Goal: Browse casually: Explore the website without a specific task or goal

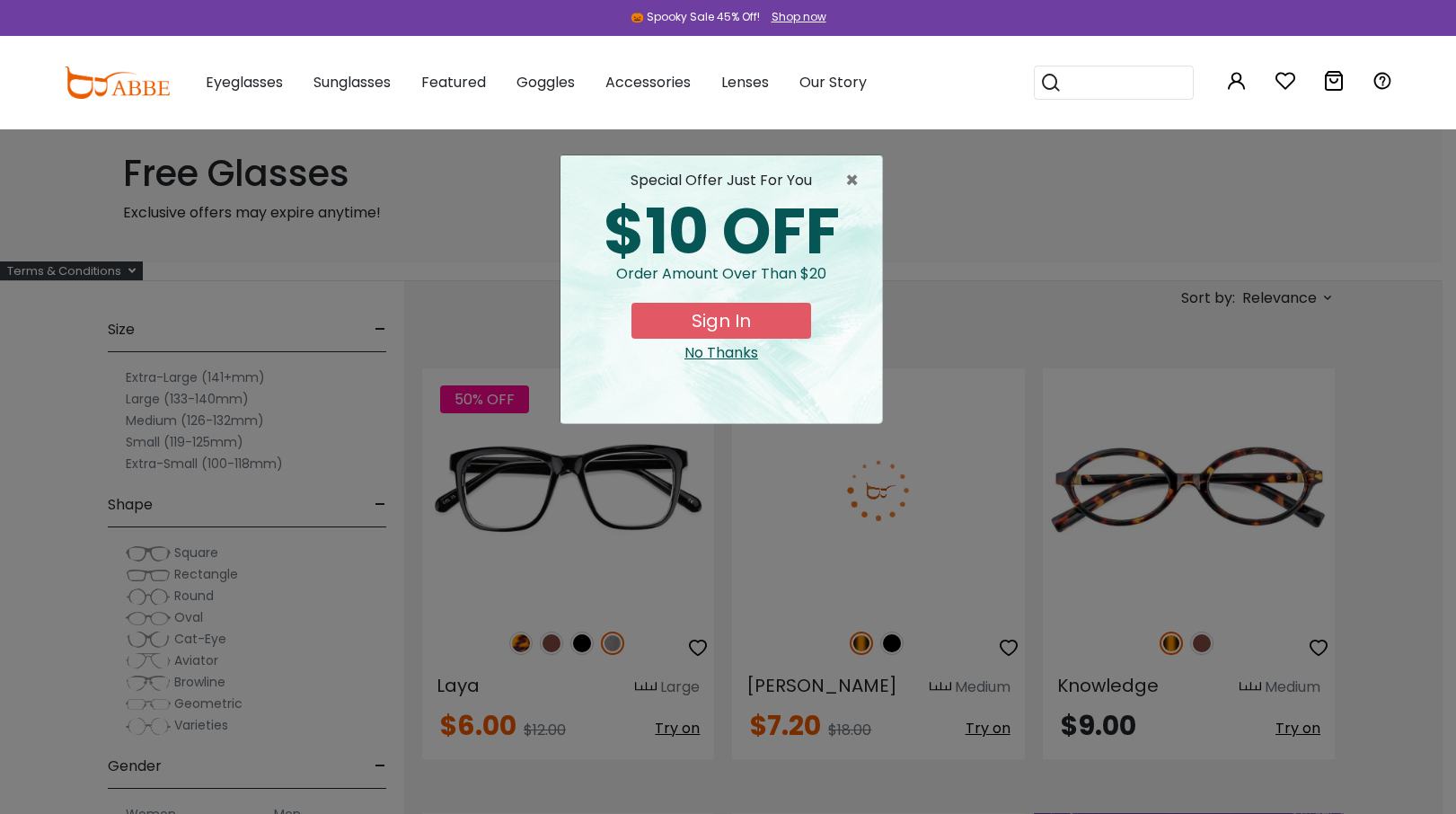
click at [686, 355] on div "No Thanks" at bounding box center [721, 353] width 292 height 22
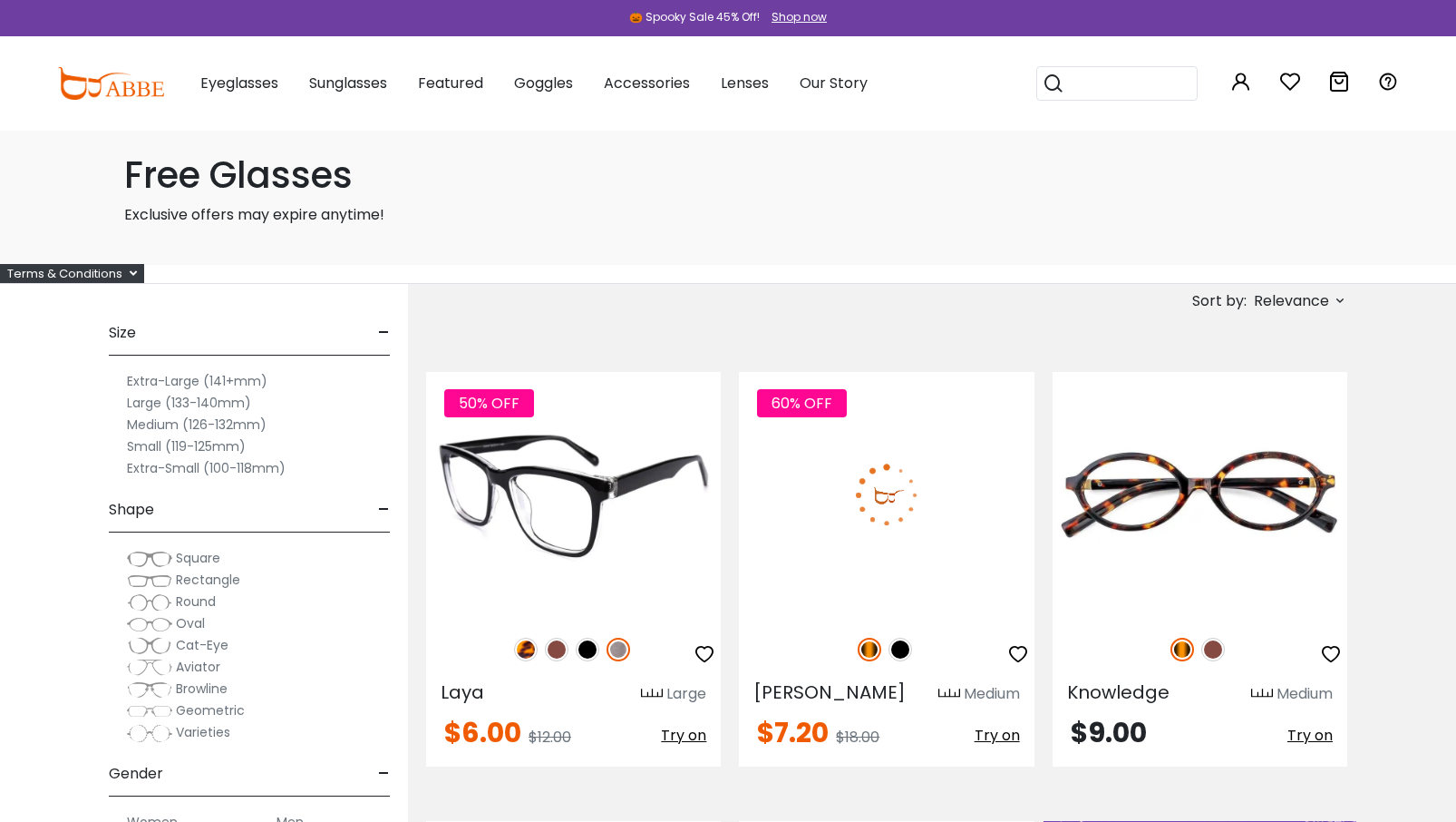
click at [621, 647] on img at bounding box center [617, 649] width 23 height 23
click at [520, 649] on img at bounding box center [525, 649] width 23 height 23
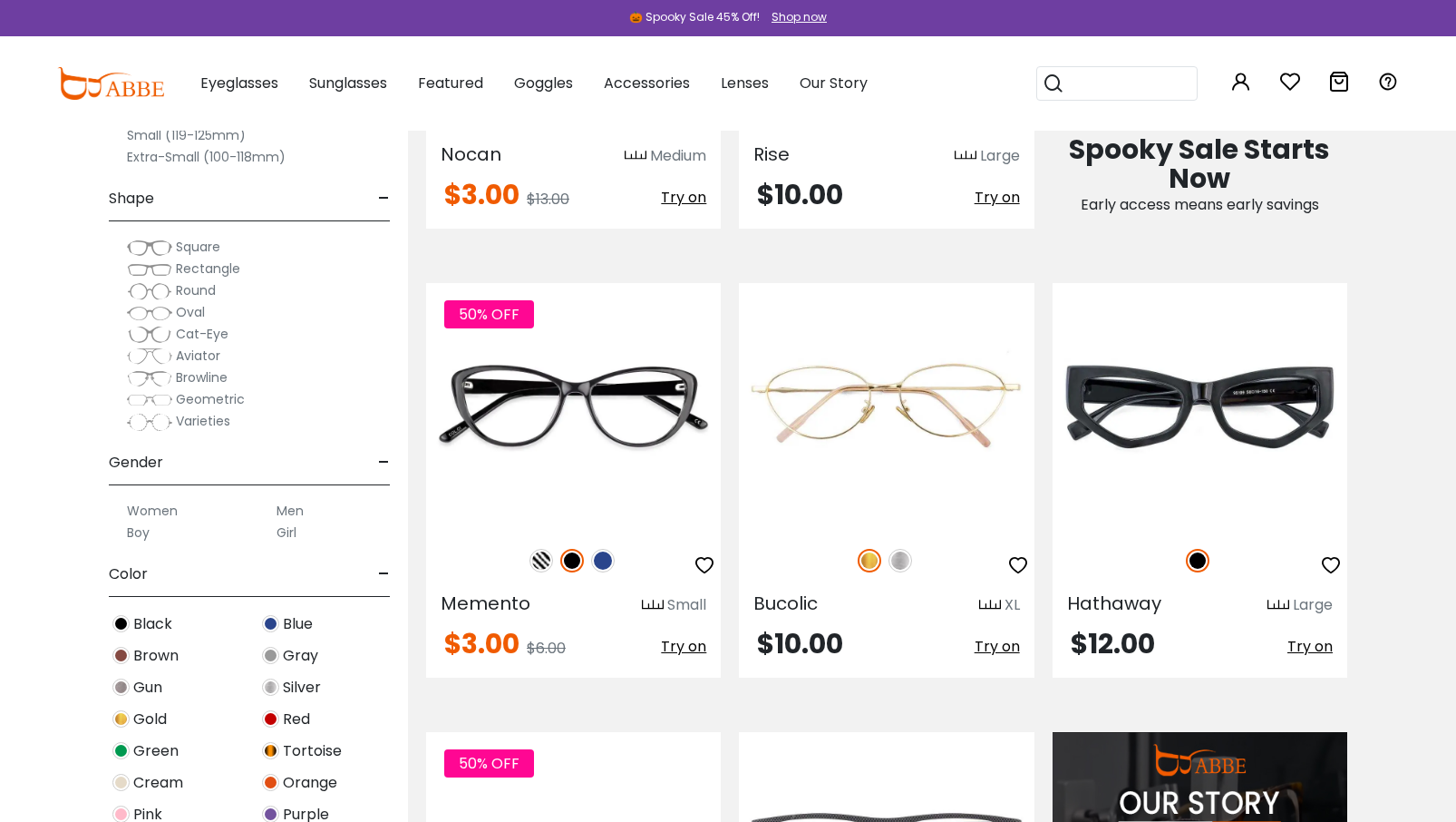
scroll to position [998, 0]
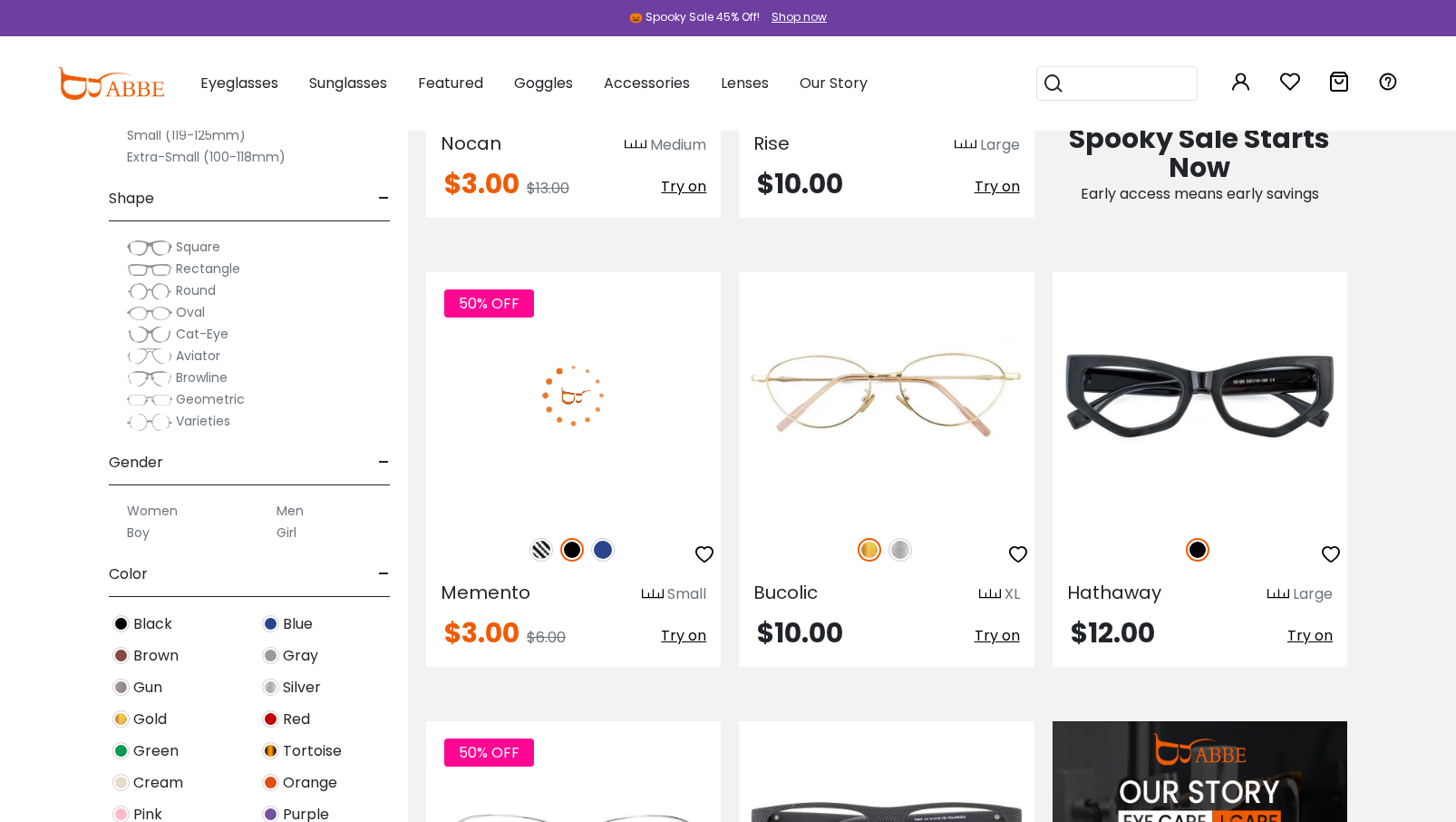
click at [537, 542] on img at bounding box center [541, 549] width 23 height 23
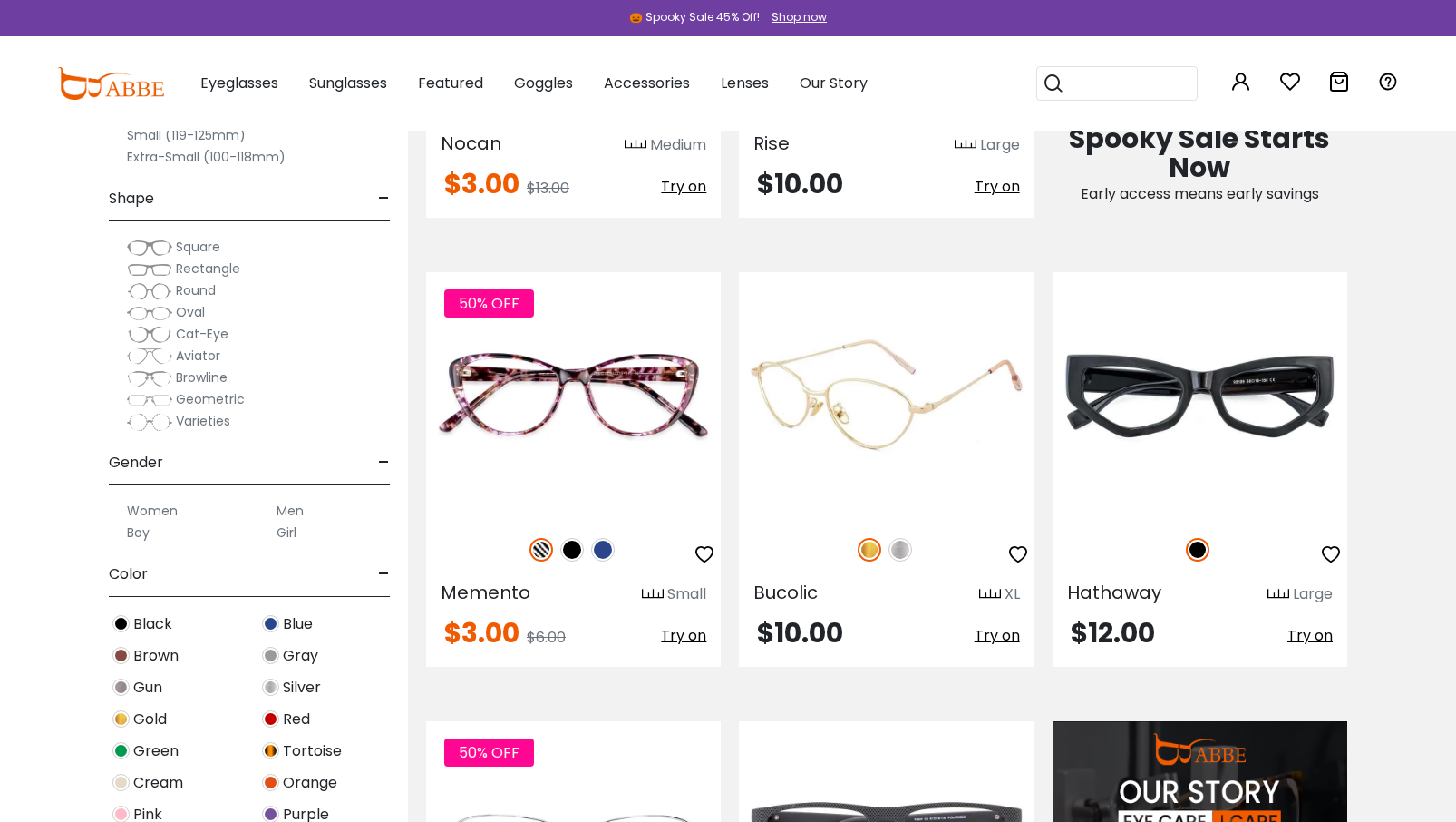
click at [896, 544] on img at bounding box center [900, 549] width 23 height 23
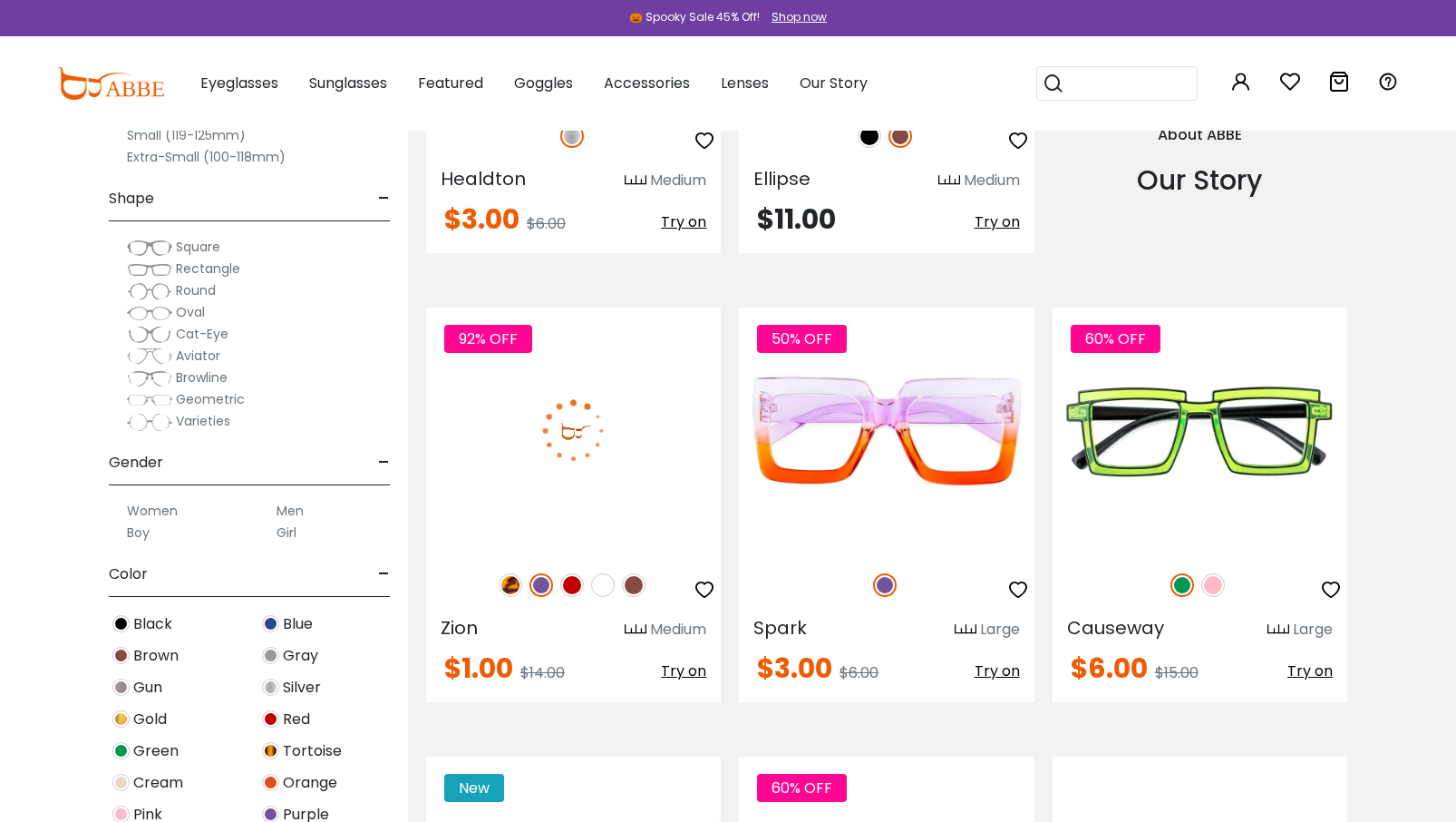
scroll to position [1995, 0]
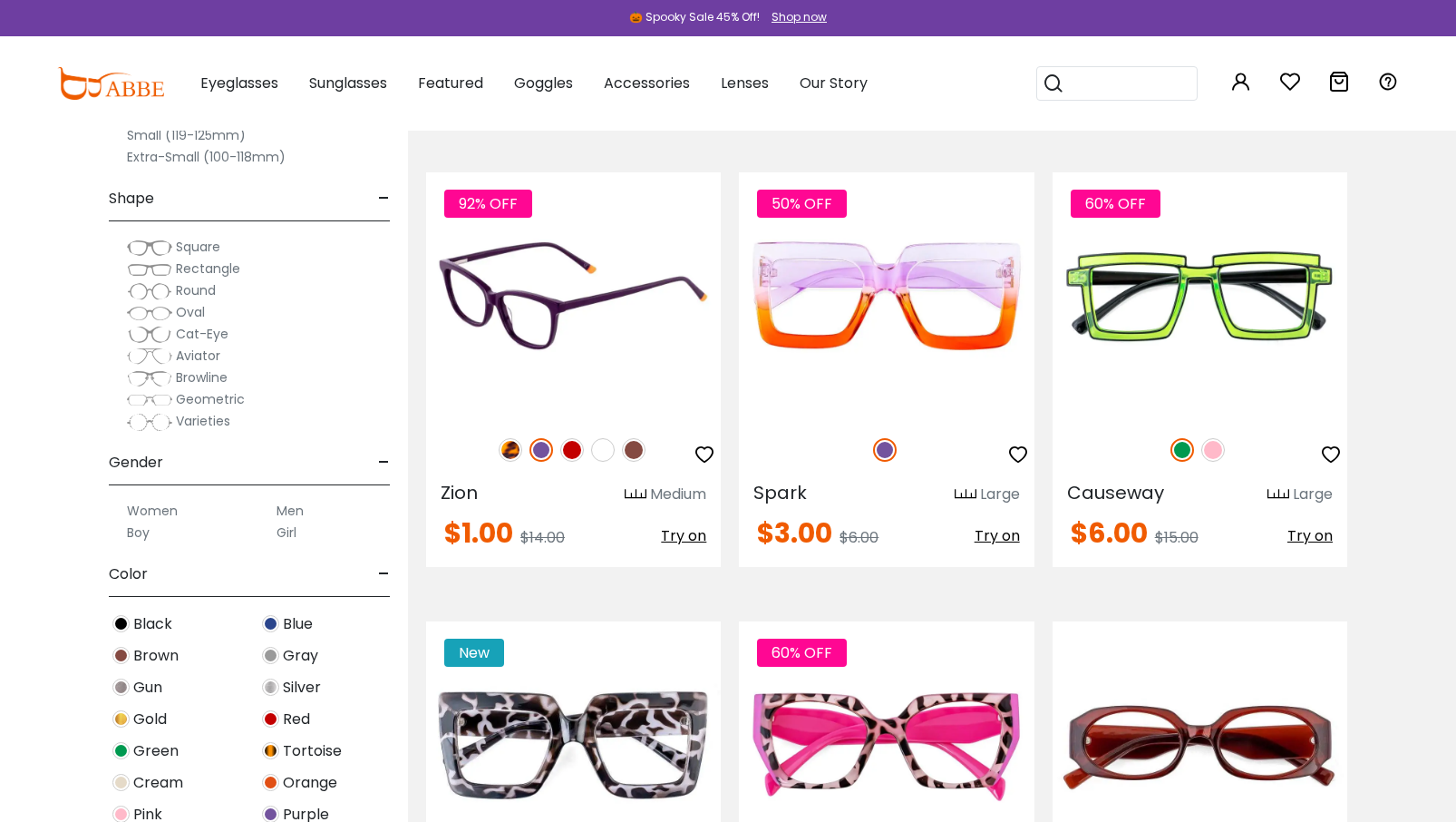
click at [630, 447] on img at bounding box center [633, 449] width 23 height 23
click at [599, 449] on img at bounding box center [603, 449] width 23 height 23
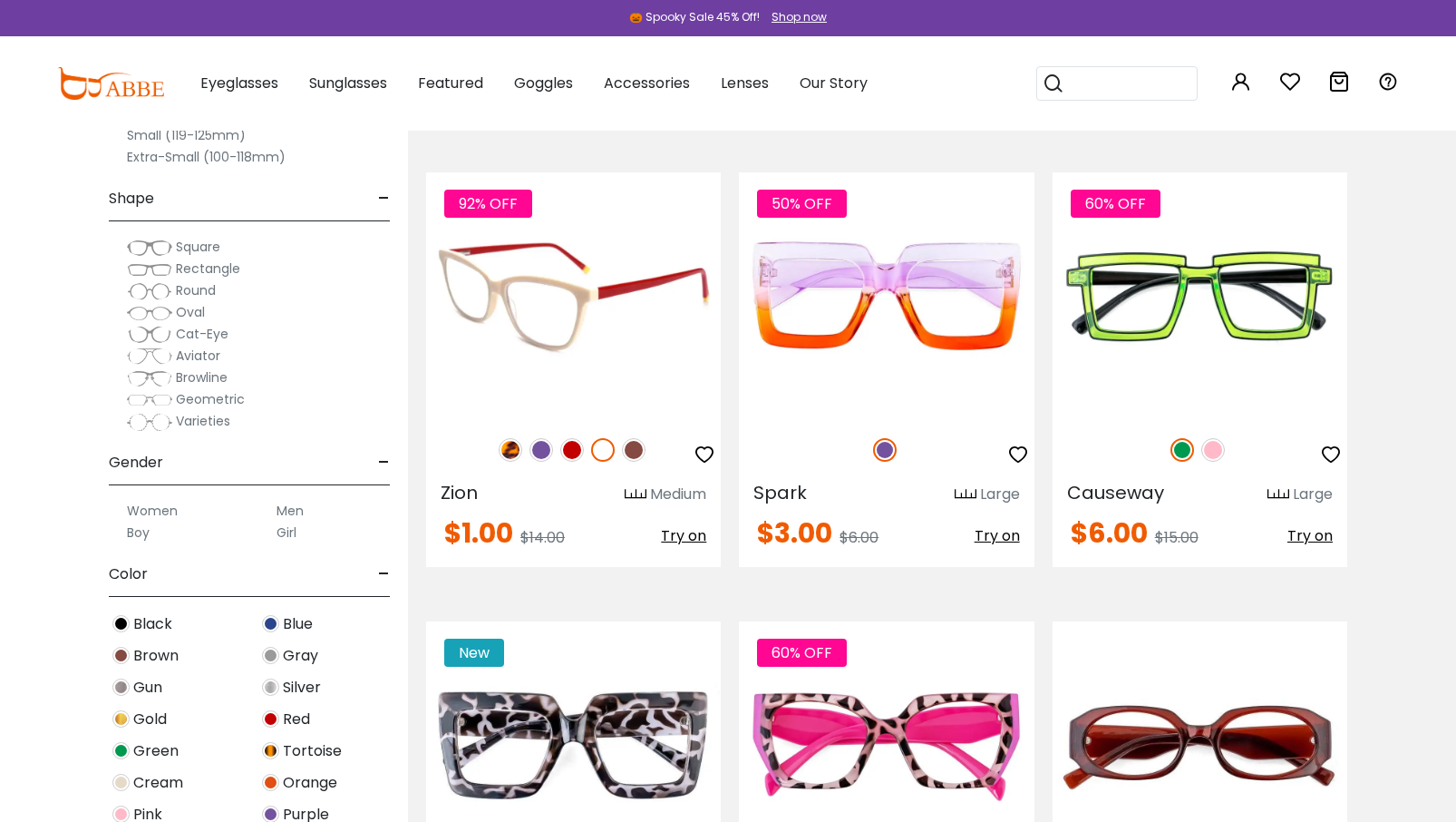
click at [509, 449] on img at bounding box center [510, 449] width 23 height 23
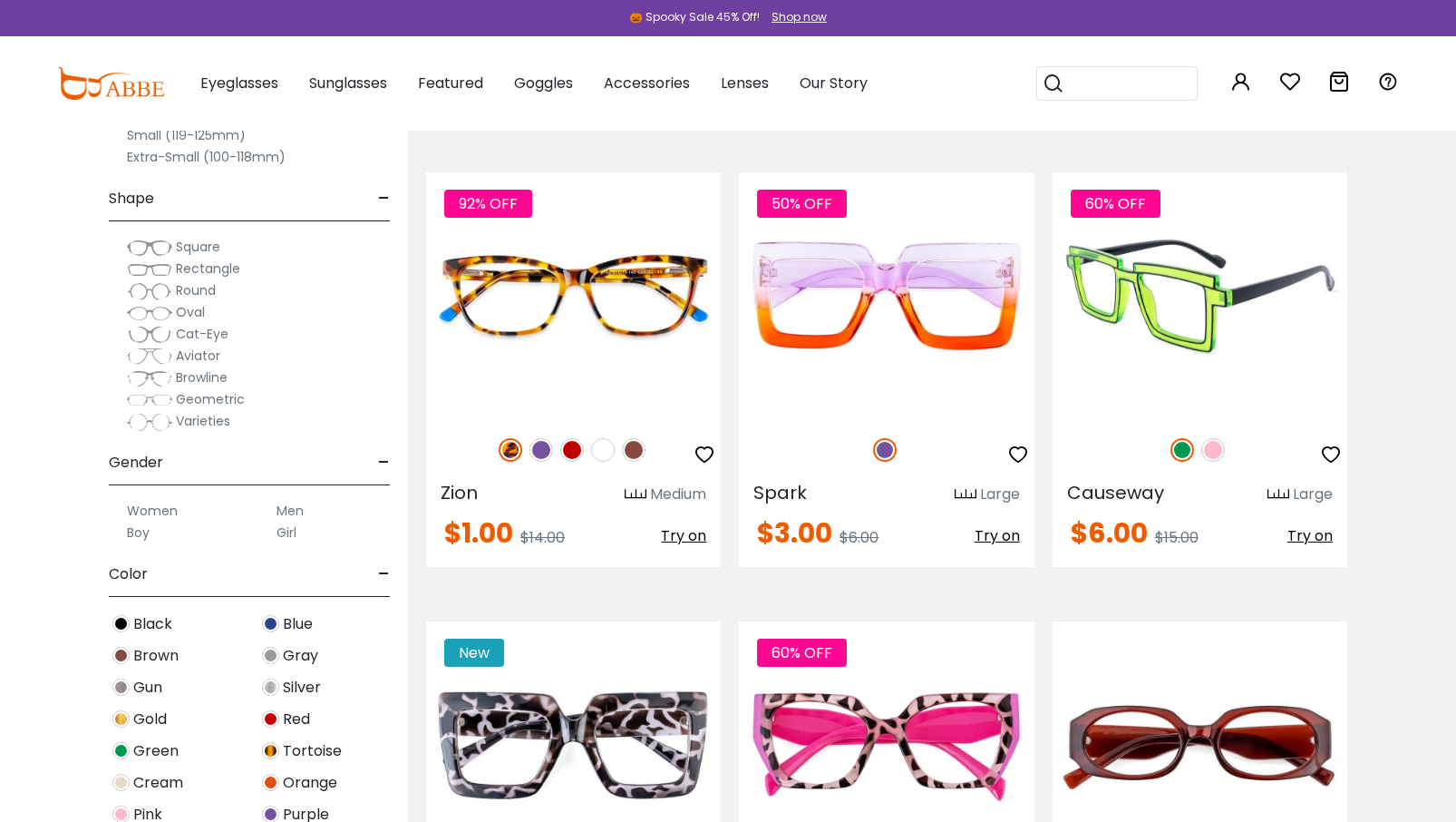
click at [1206, 450] on img at bounding box center [1213, 449] width 23 height 23
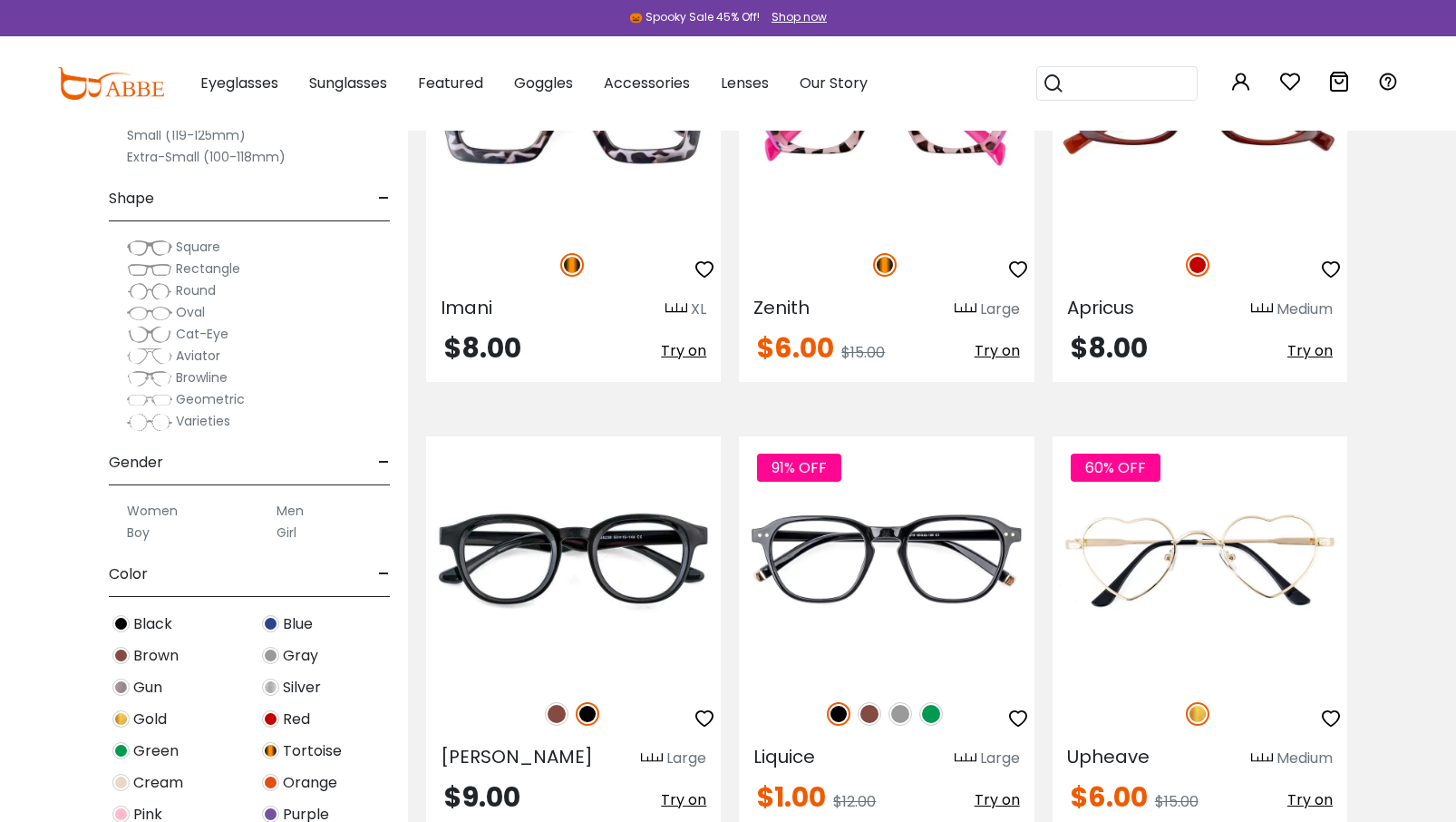
scroll to position [2811, 0]
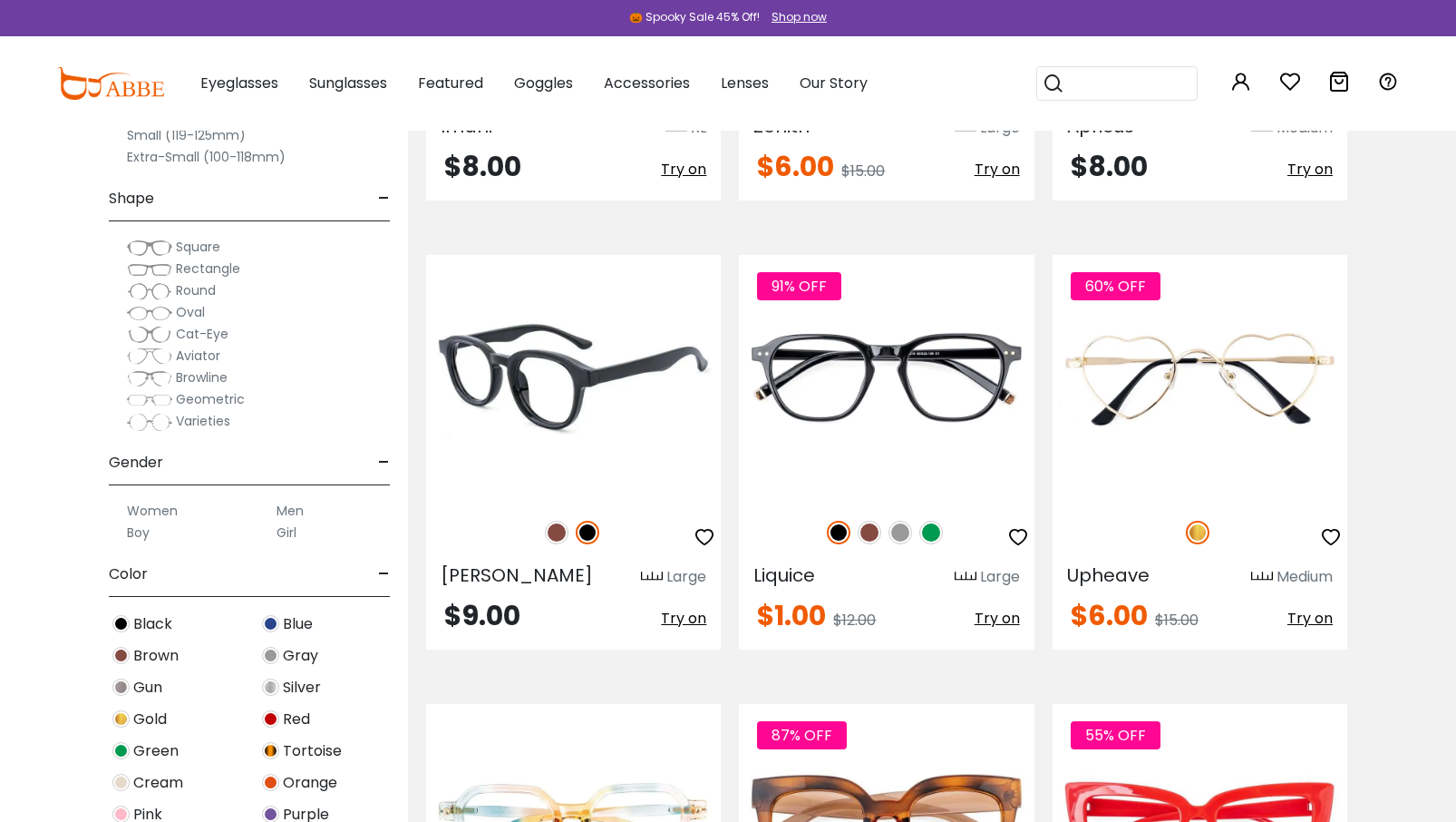
click at [555, 527] on img at bounding box center [556, 531] width 23 height 23
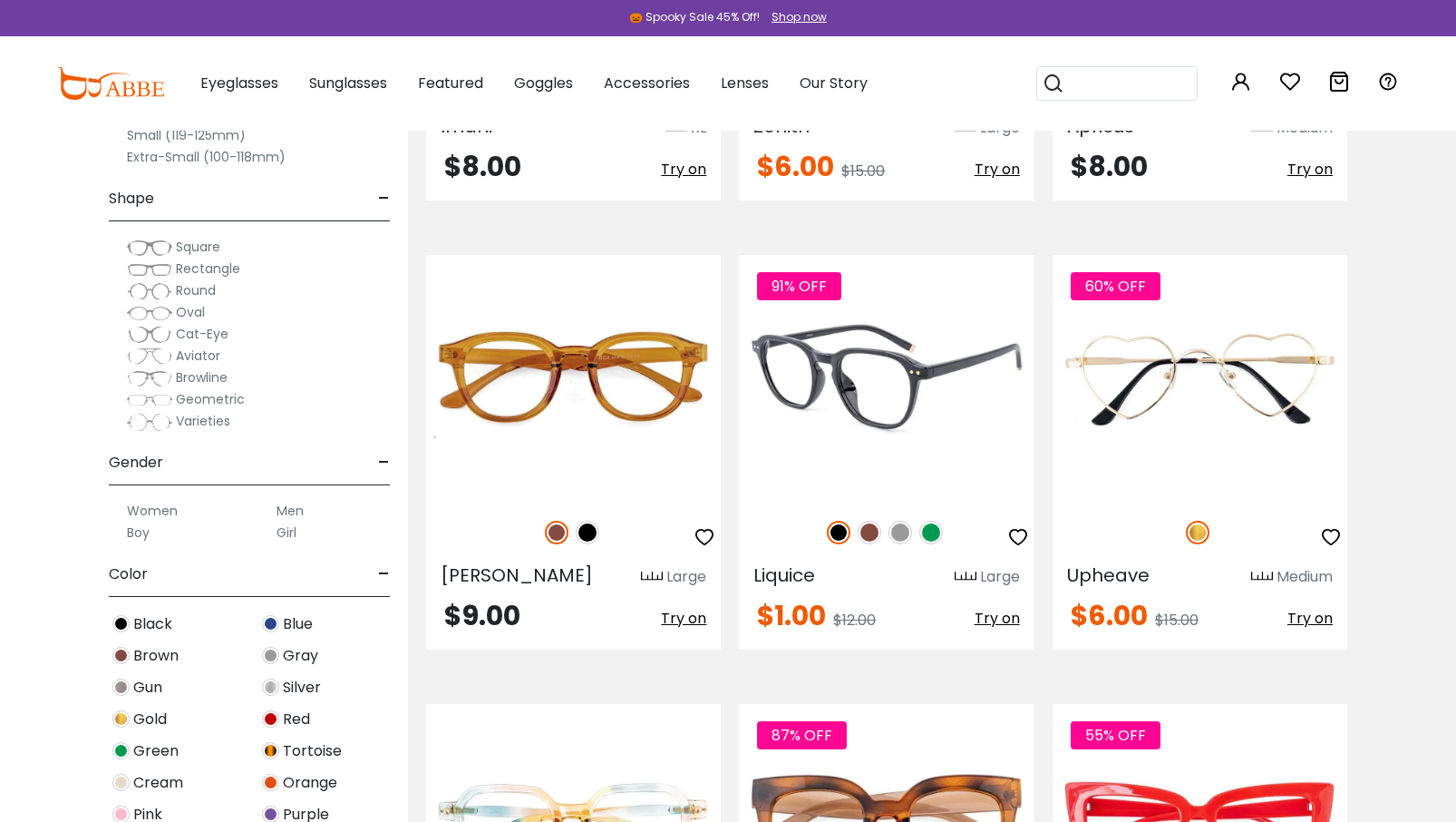
click at [928, 527] on img at bounding box center [930, 531] width 23 height 23
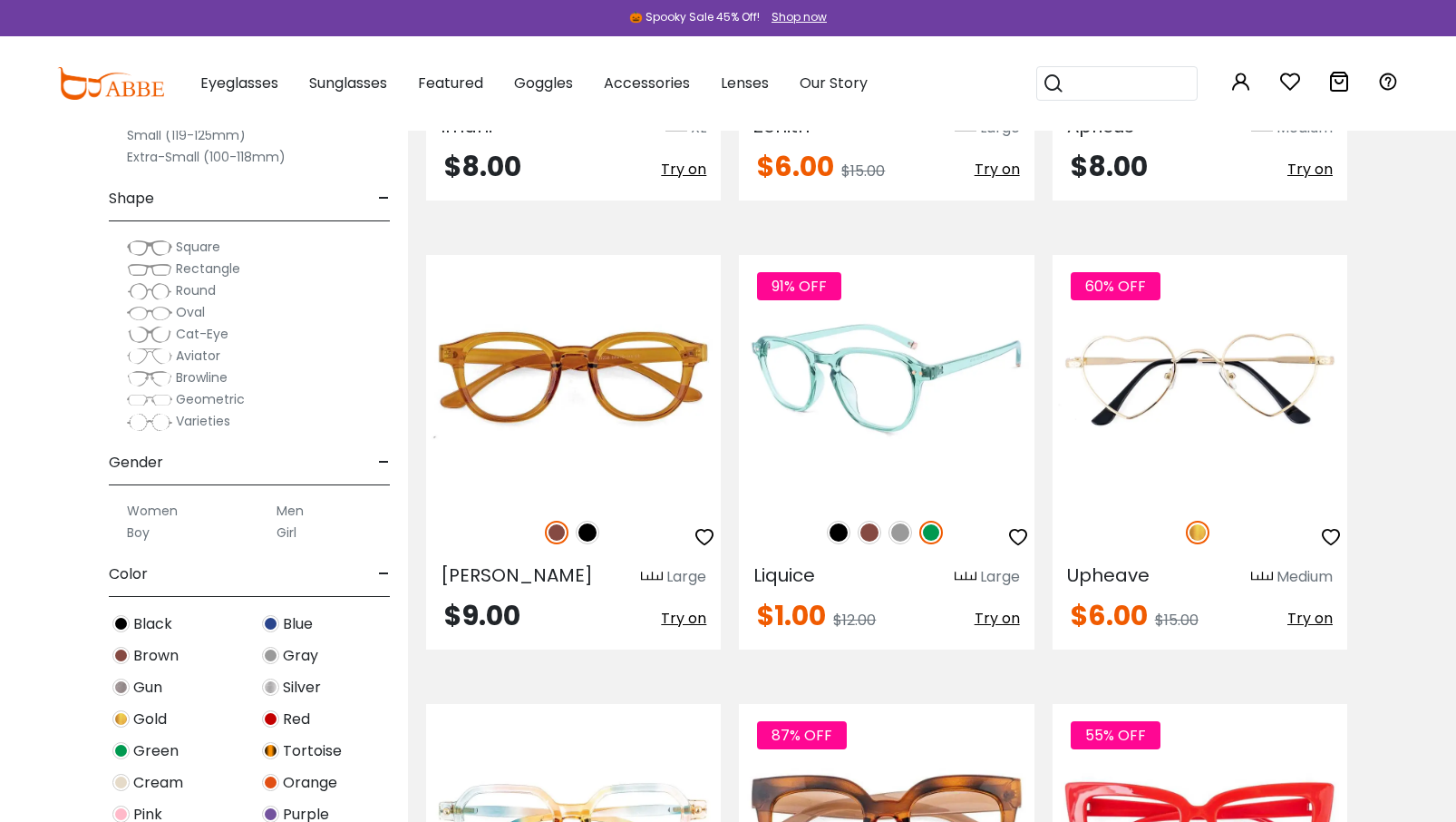
click at [897, 523] on img at bounding box center [900, 531] width 23 height 23
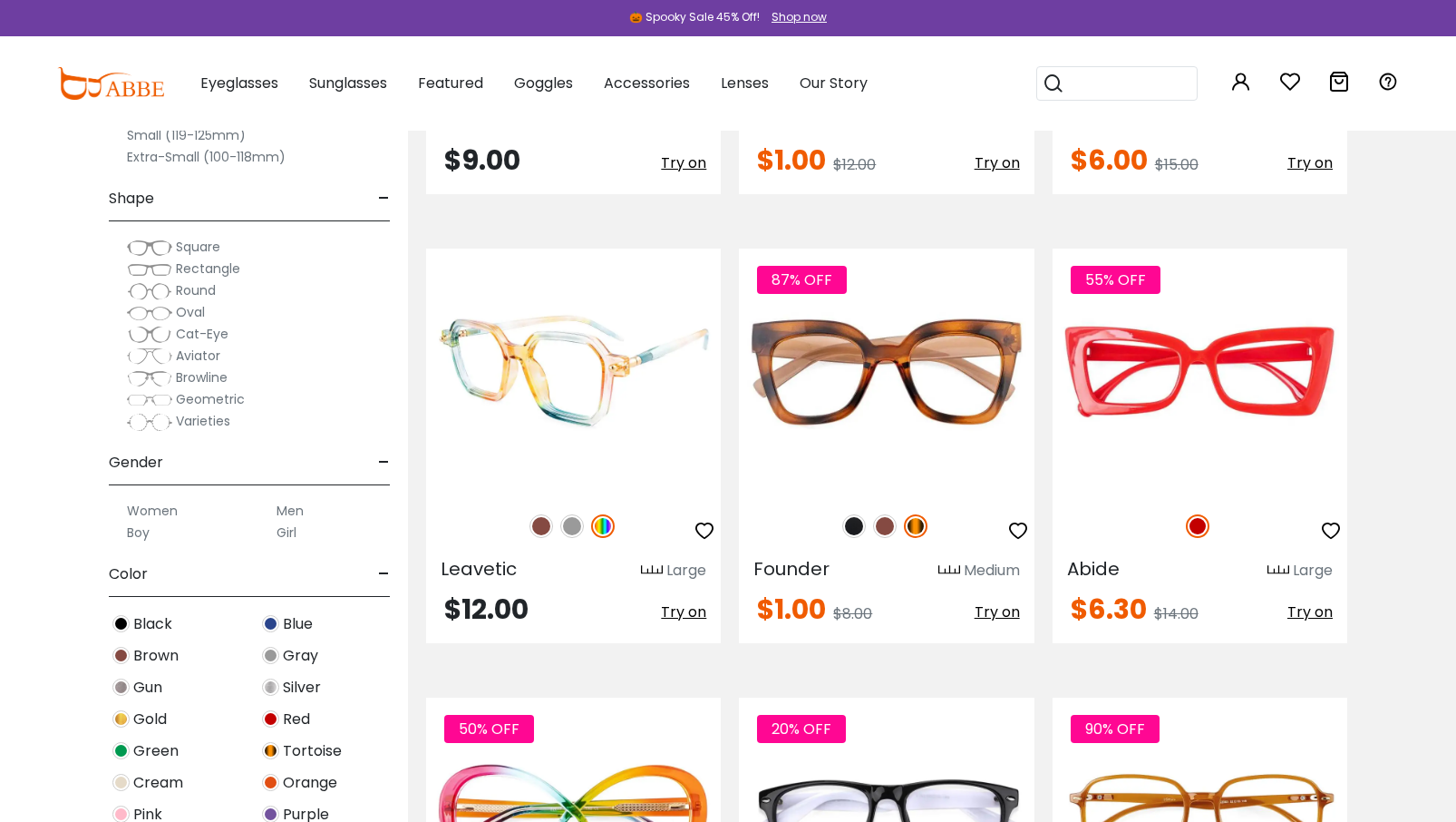
scroll to position [3445, 0]
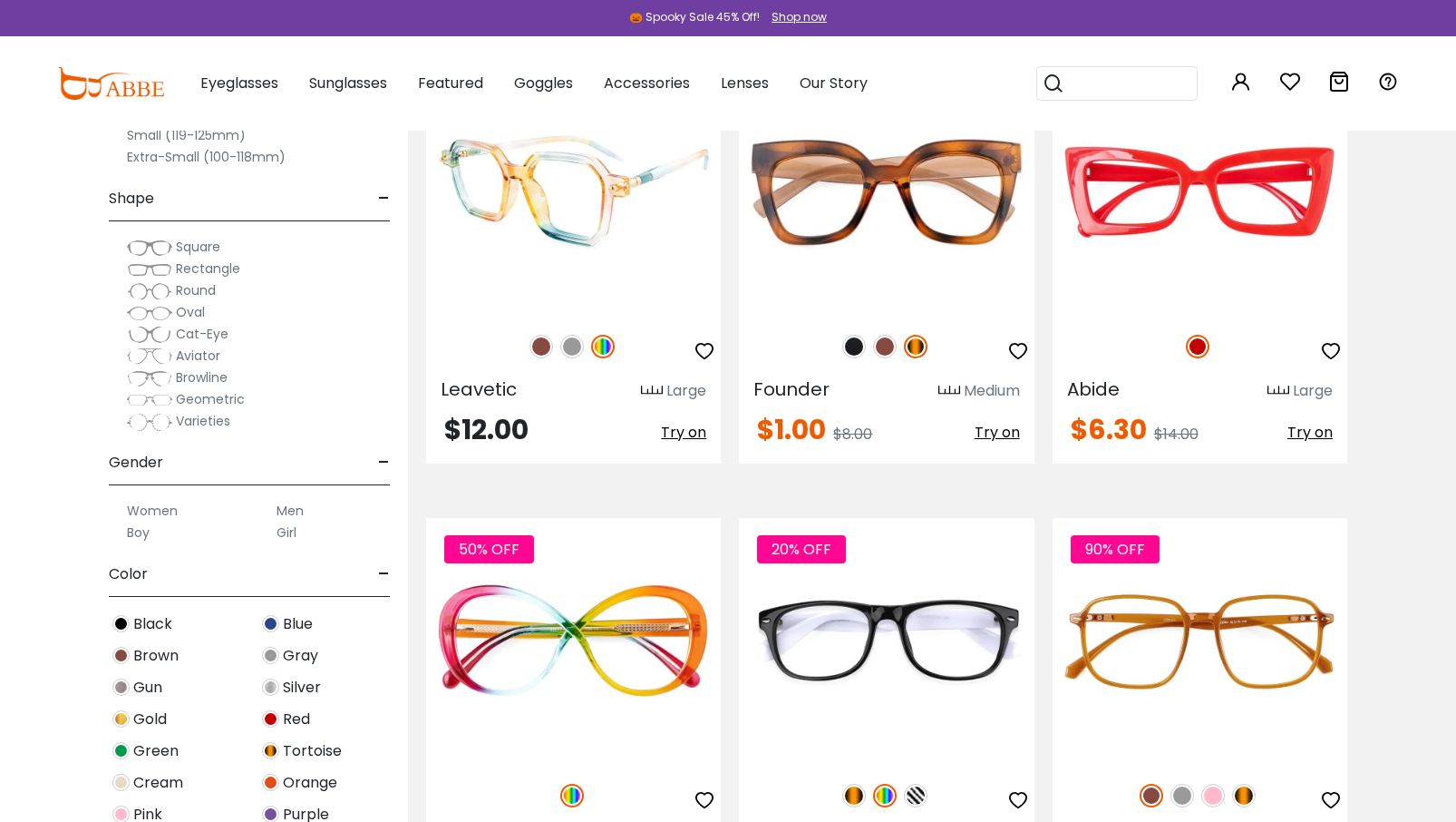
click at [566, 348] on img at bounding box center [571, 345] width 23 height 23
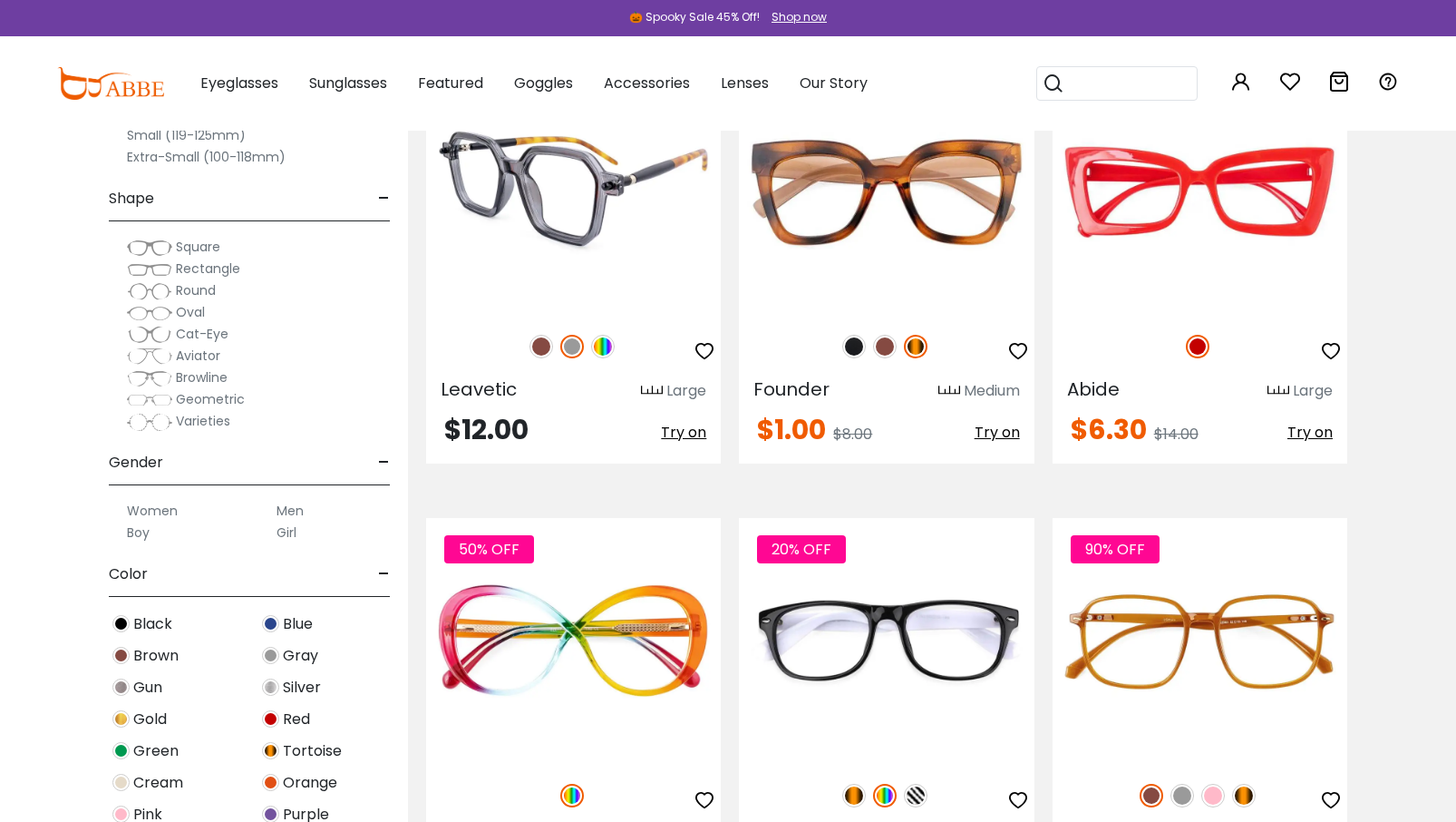
click at [535, 344] on img at bounding box center [541, 345] width 23 height 23
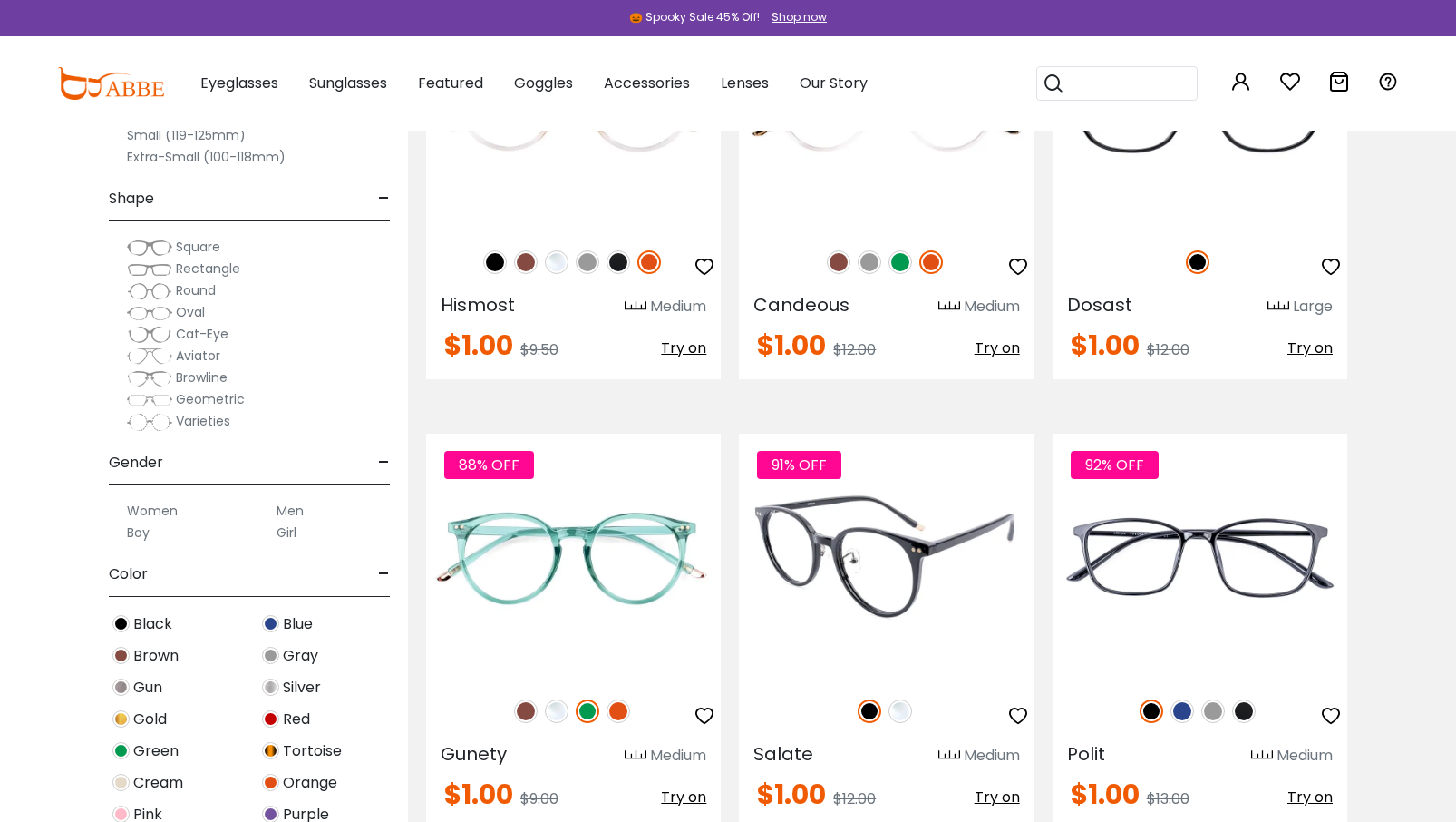
scroll to position [7798, 0]
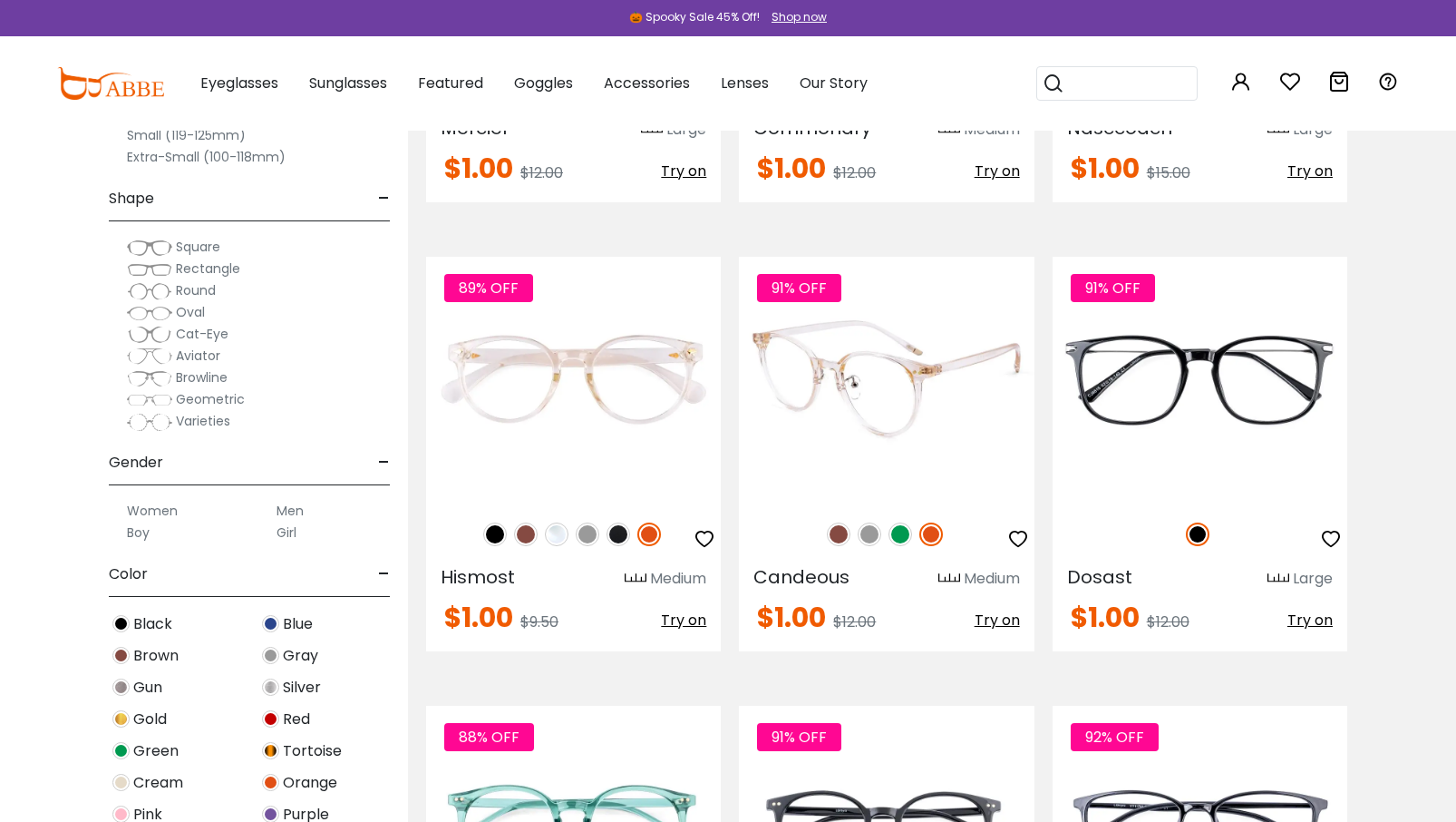
click at [902, 522] on img at bounding box center [900, 533] width 23 height 23
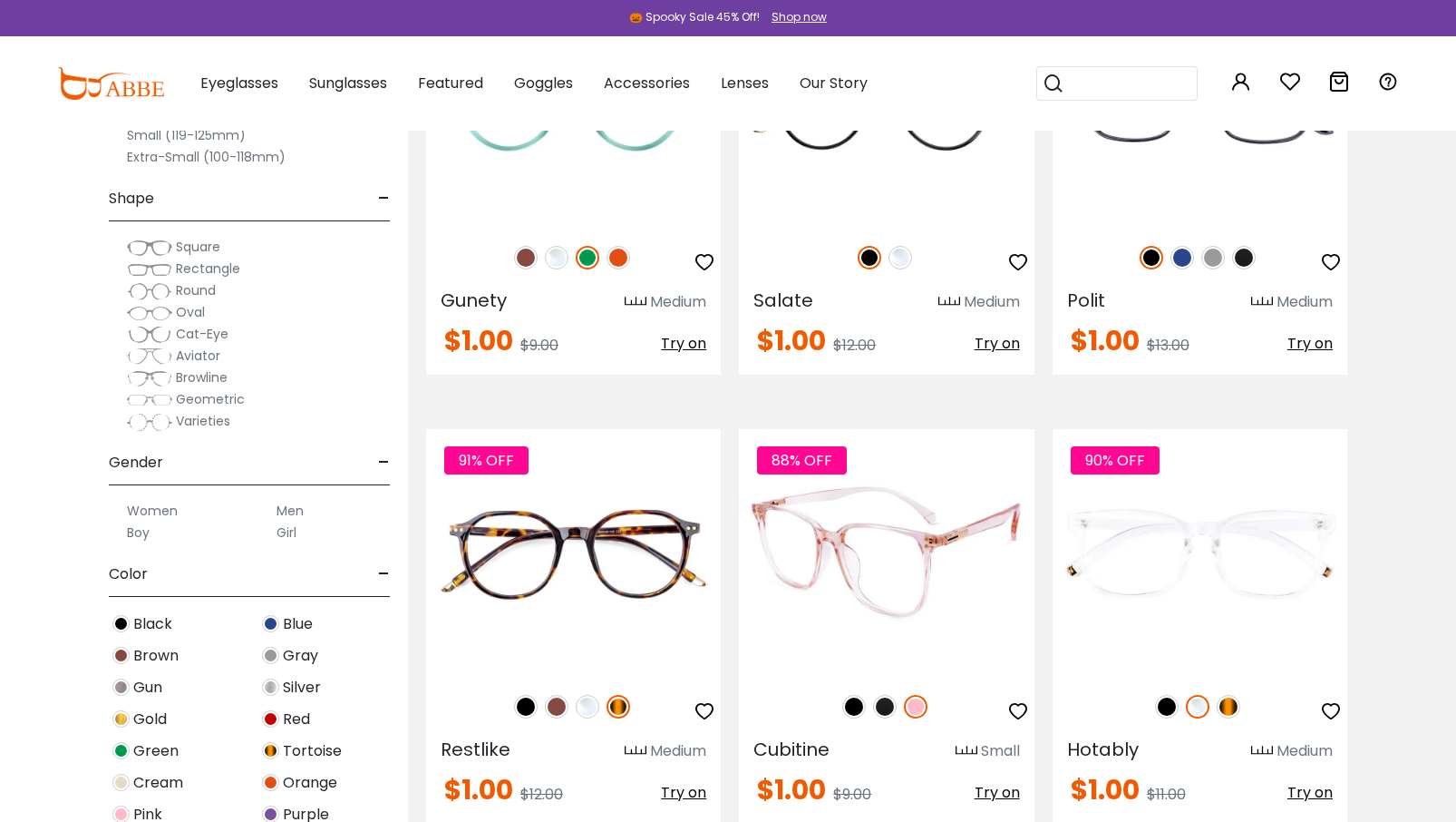
scroll to position [8161, 0]
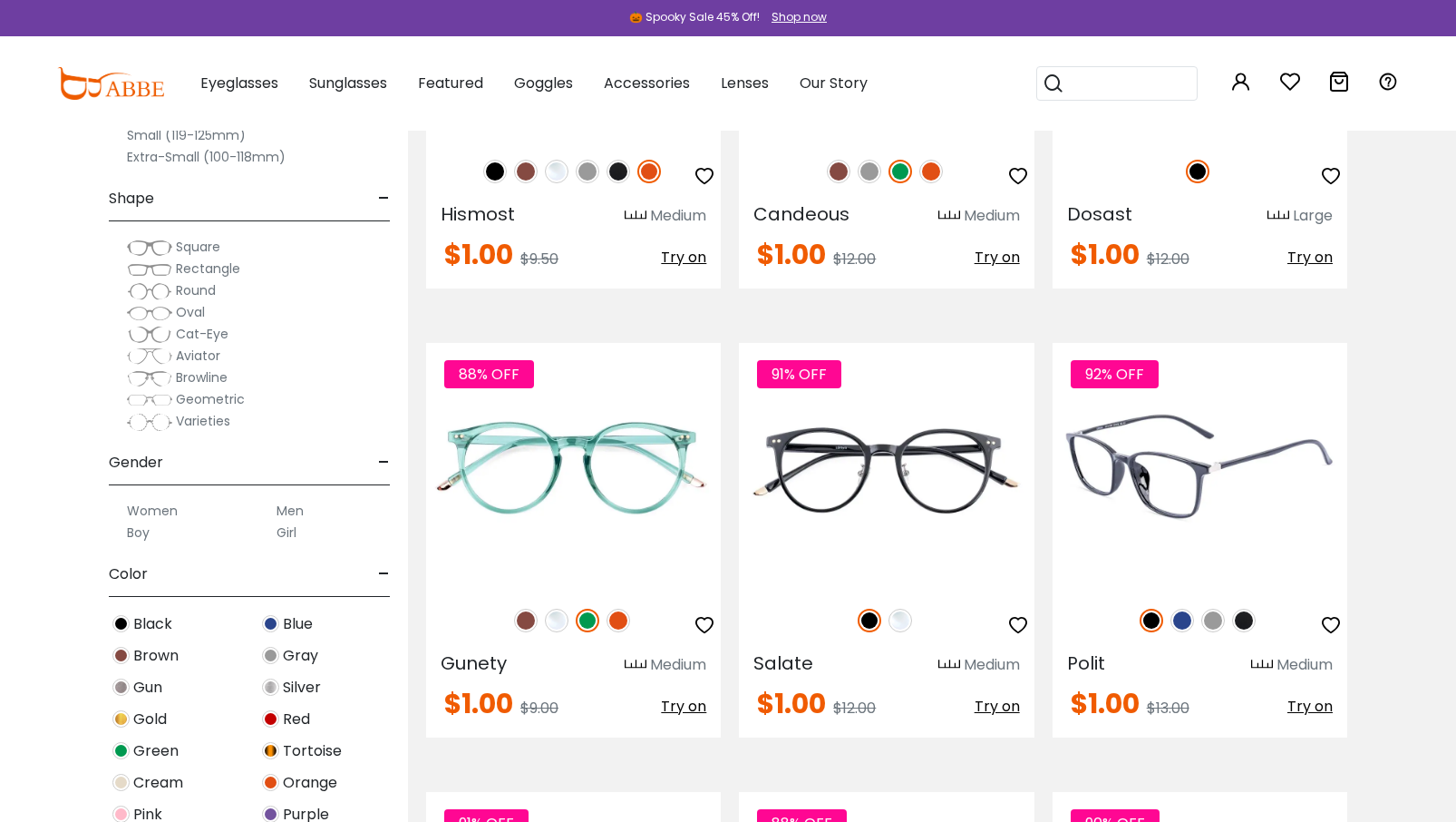
click at [1212, 608] on img at bounding box center [1213, 619] width 23 height 23
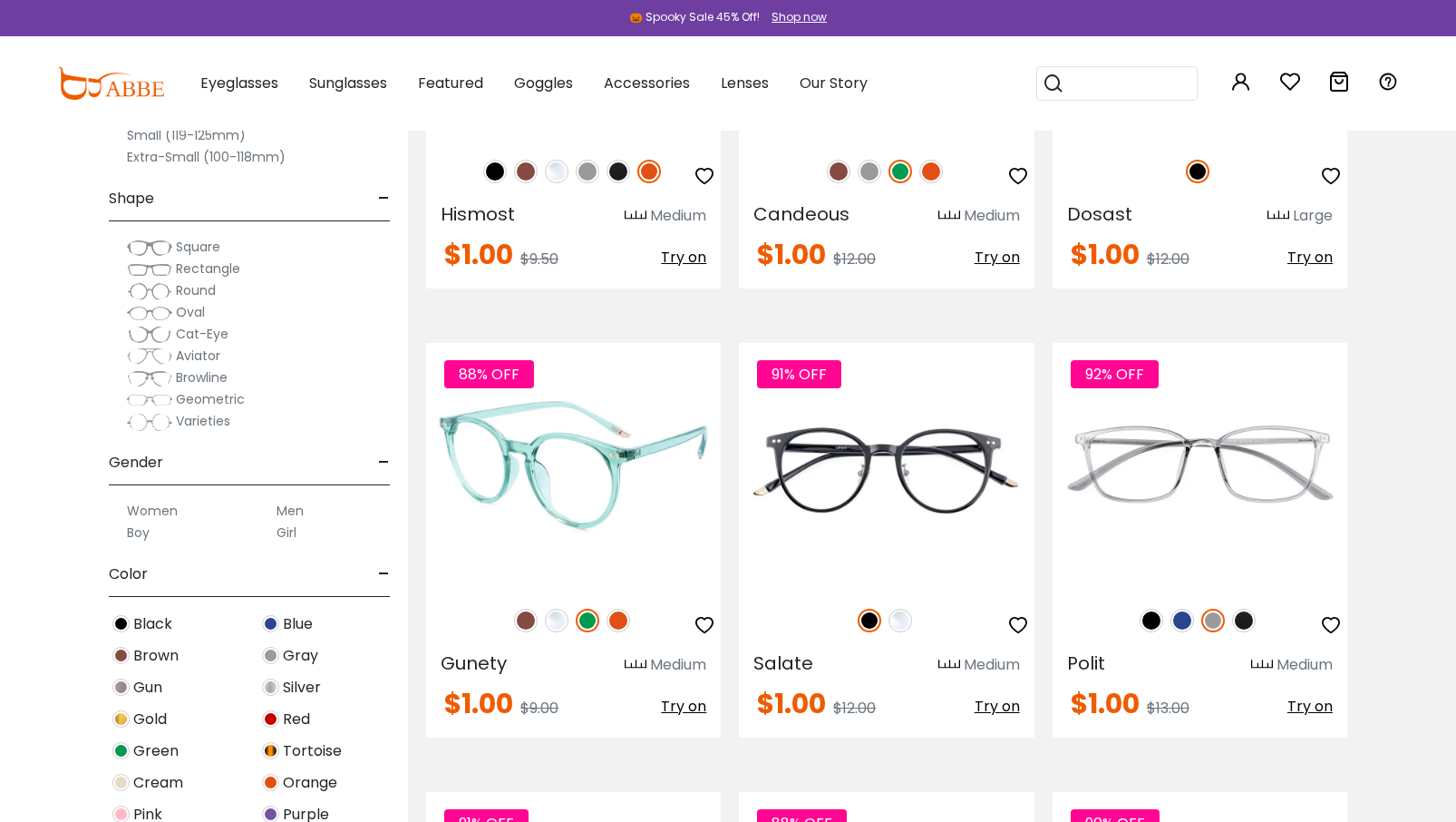
click at [617, 608] on img at bounding box center [617, 619] width 23 height 23
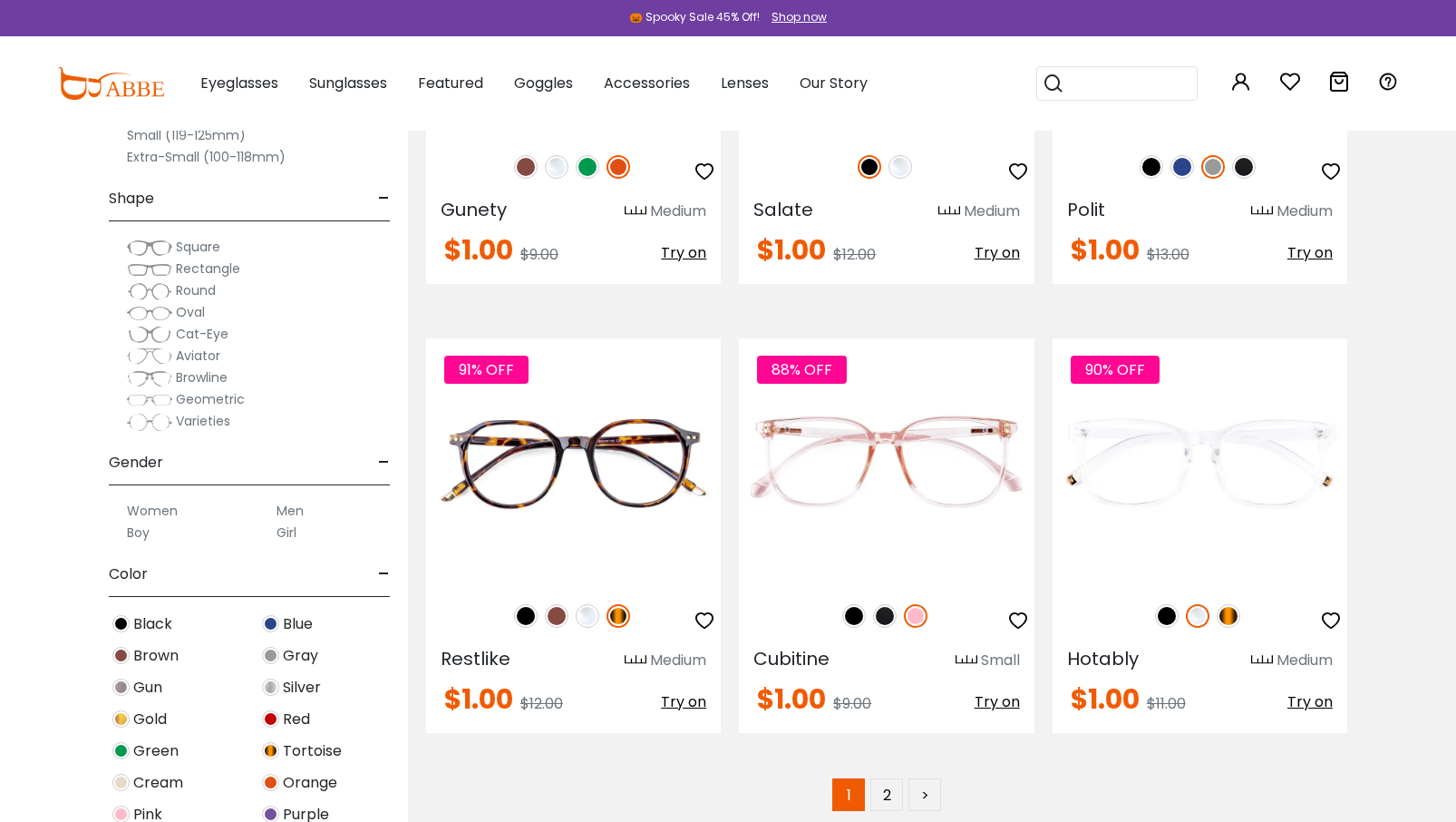
scroll to position [8886, 0]
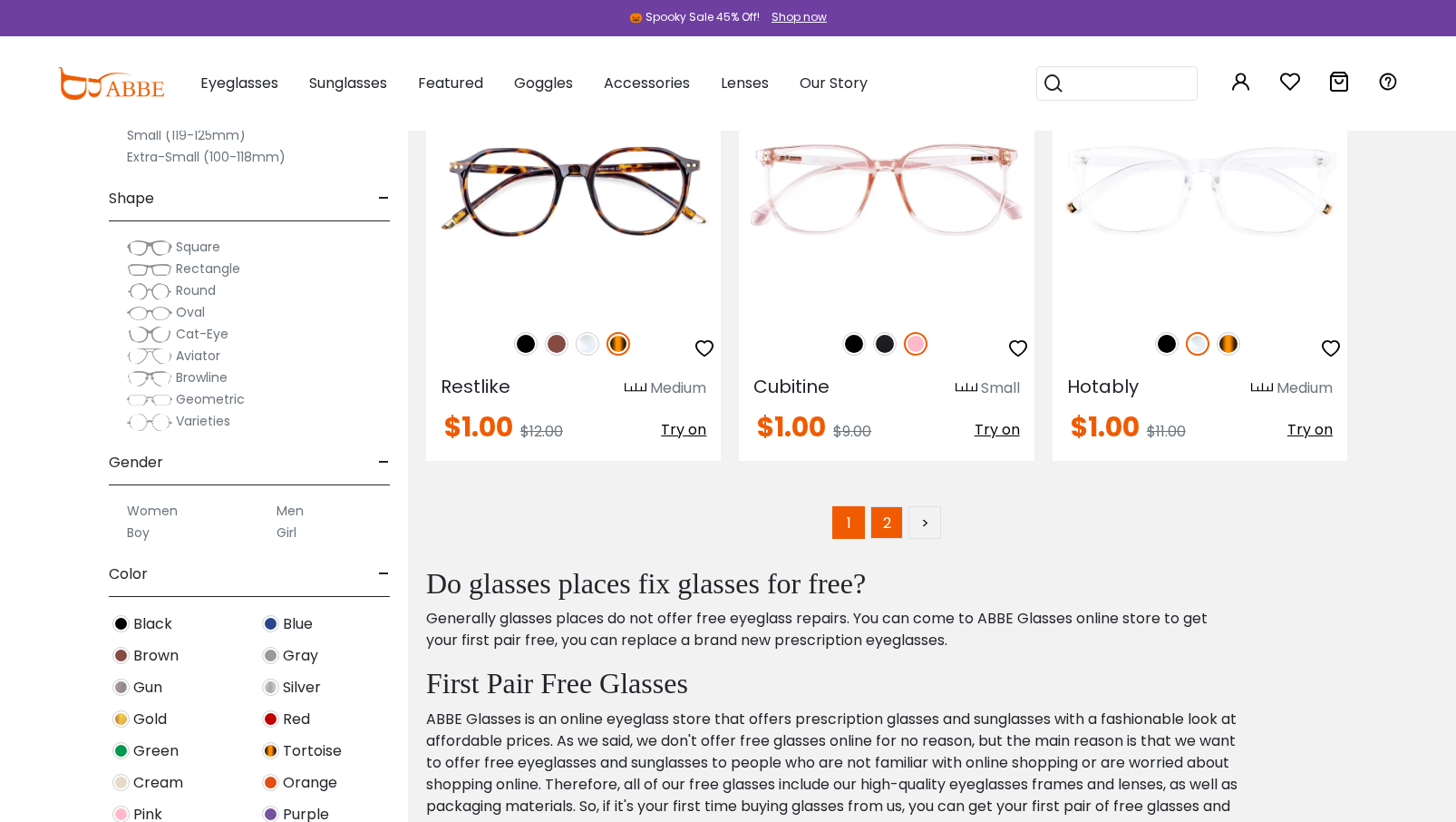
click at [890, 506] on link "2" at bounding box center [886, 522] width 32 height 32
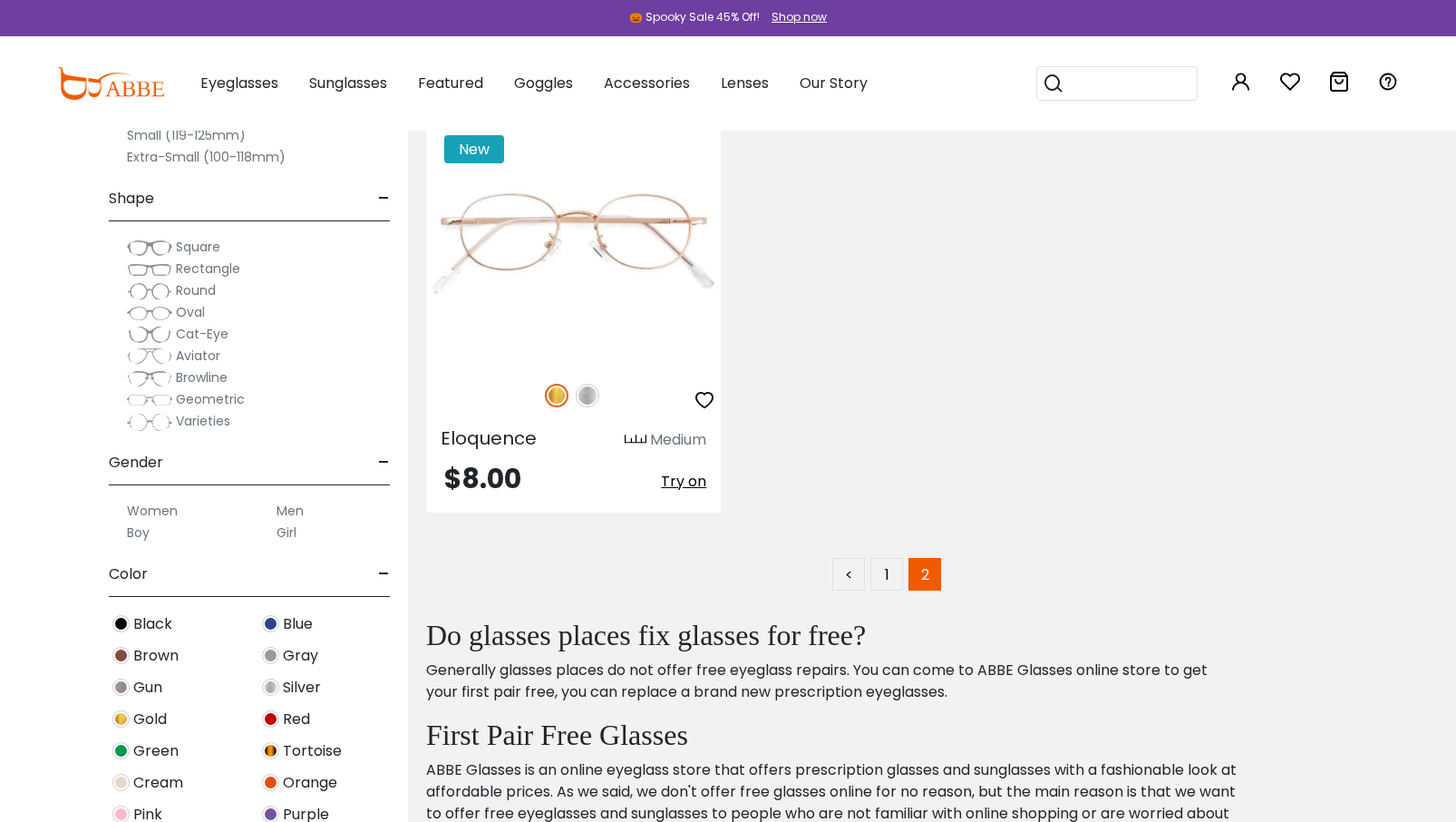
scroll to position [7889, 0]
